Goal: Answer question/provide support

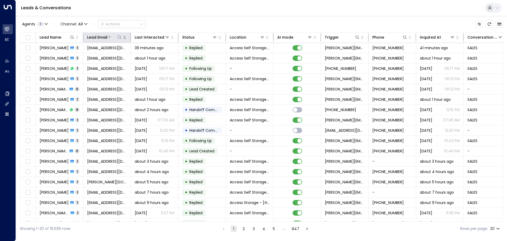
click at [121, 37] on icon at bounding box center [119, 36] width 3 height 3
type input "**********"
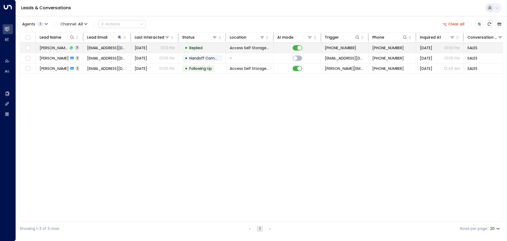
click at [68, 48] on td "[PERSON_NAME] 7" at bounding box center [60, 48] width 48 height 10
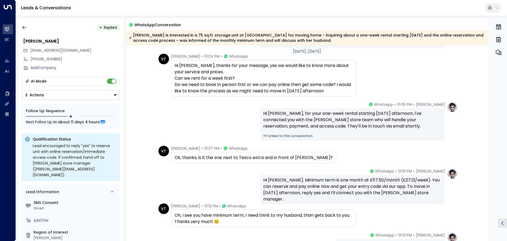
scroll to position [54, 0]
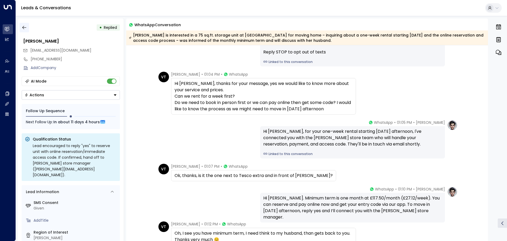
click at [25, 26] on icon "button" at bounding box center [24, 27] width 5 height 5
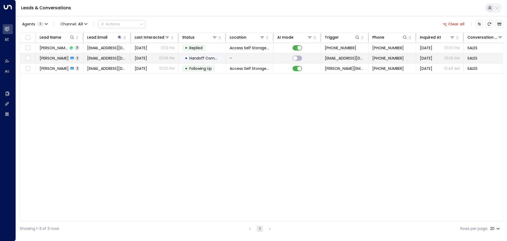
click at [85, 55] on td "[EMAIL_ADDRESS][DOMAIN_NAME]" at bounding box center [107, 58] width 48 height 10
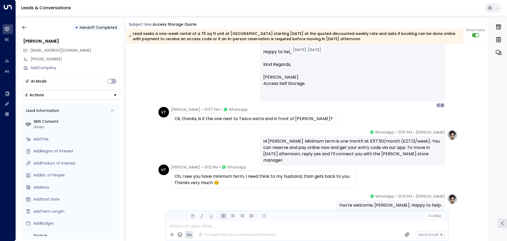
scroll to position [202, 0]
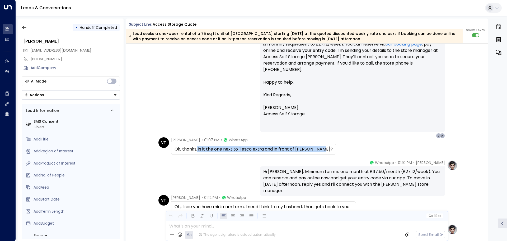
drag, startPoint x: 197, startPoint y: 149, endPoint x: 319, endPoint y: 152, distance: 122.6
click at [319, 152] on div "Ok, thanks, is it the one next to Tesco extra and in front of [PERSON_NAME]?" at bounding box center [254, 149] width 158 height 6
